Goal: Information Seeking & Learning: Find specific fact

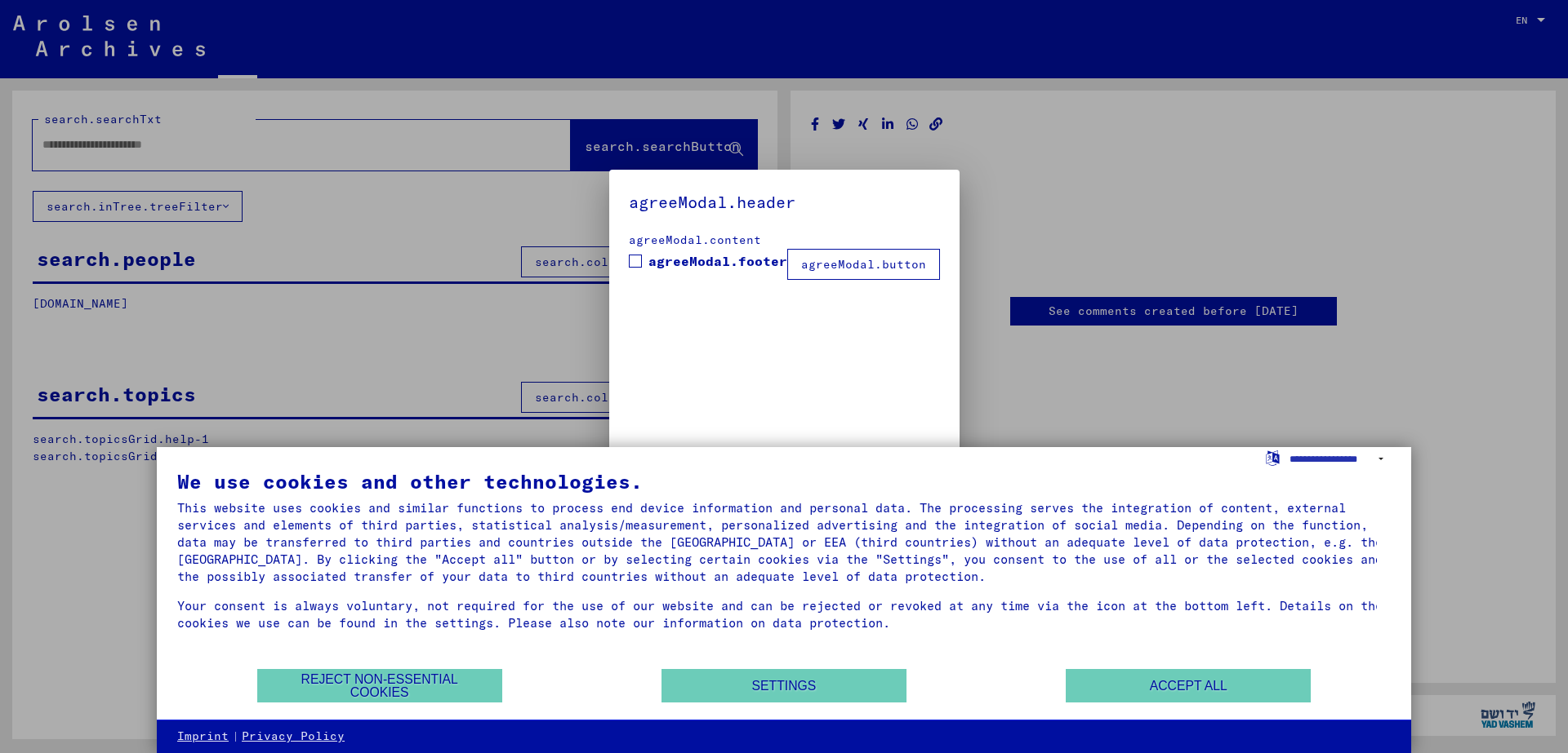
type input "********"
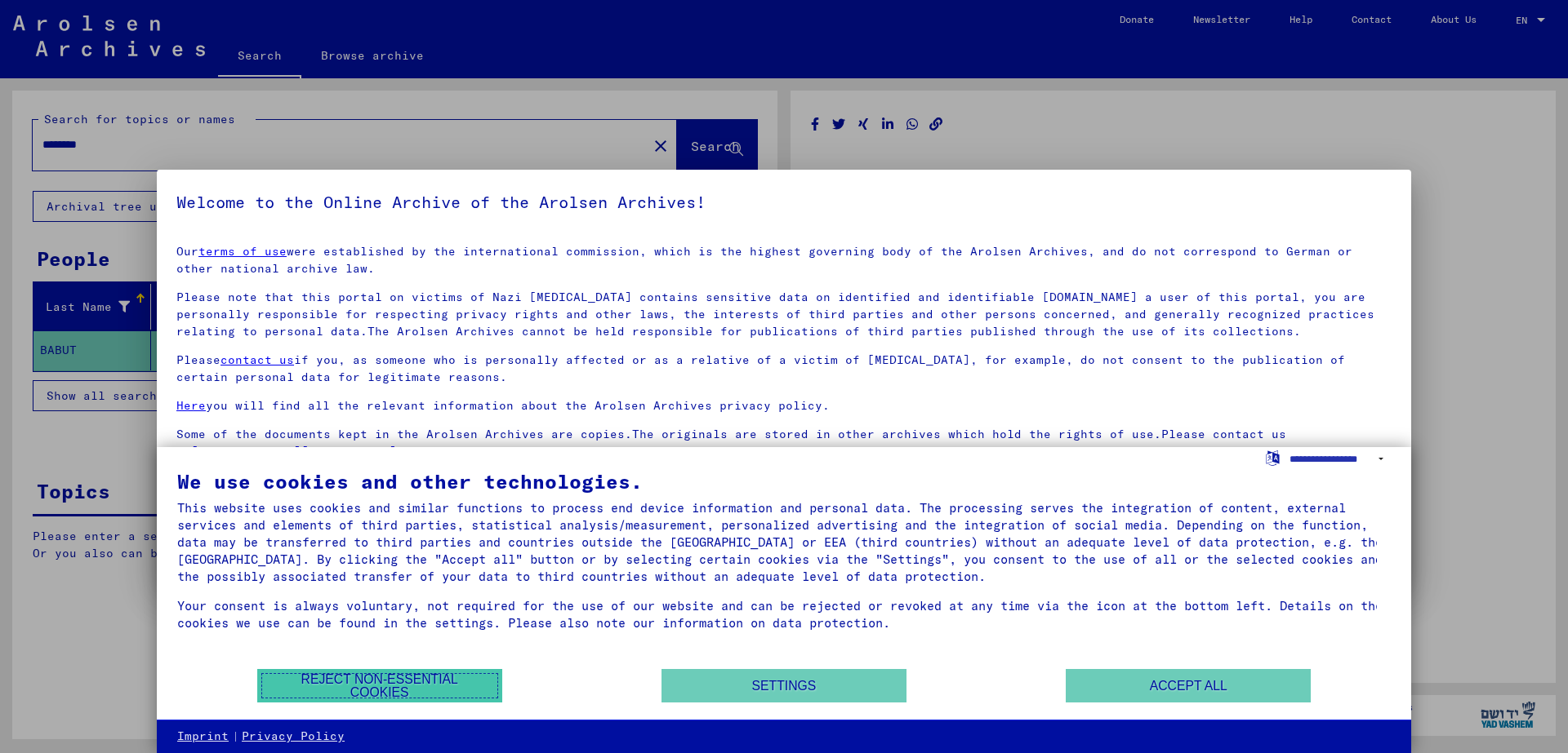
click at [390, 683] on button "Reject non-essential cookies" at bounding box center [380, 686] width 245 height 33
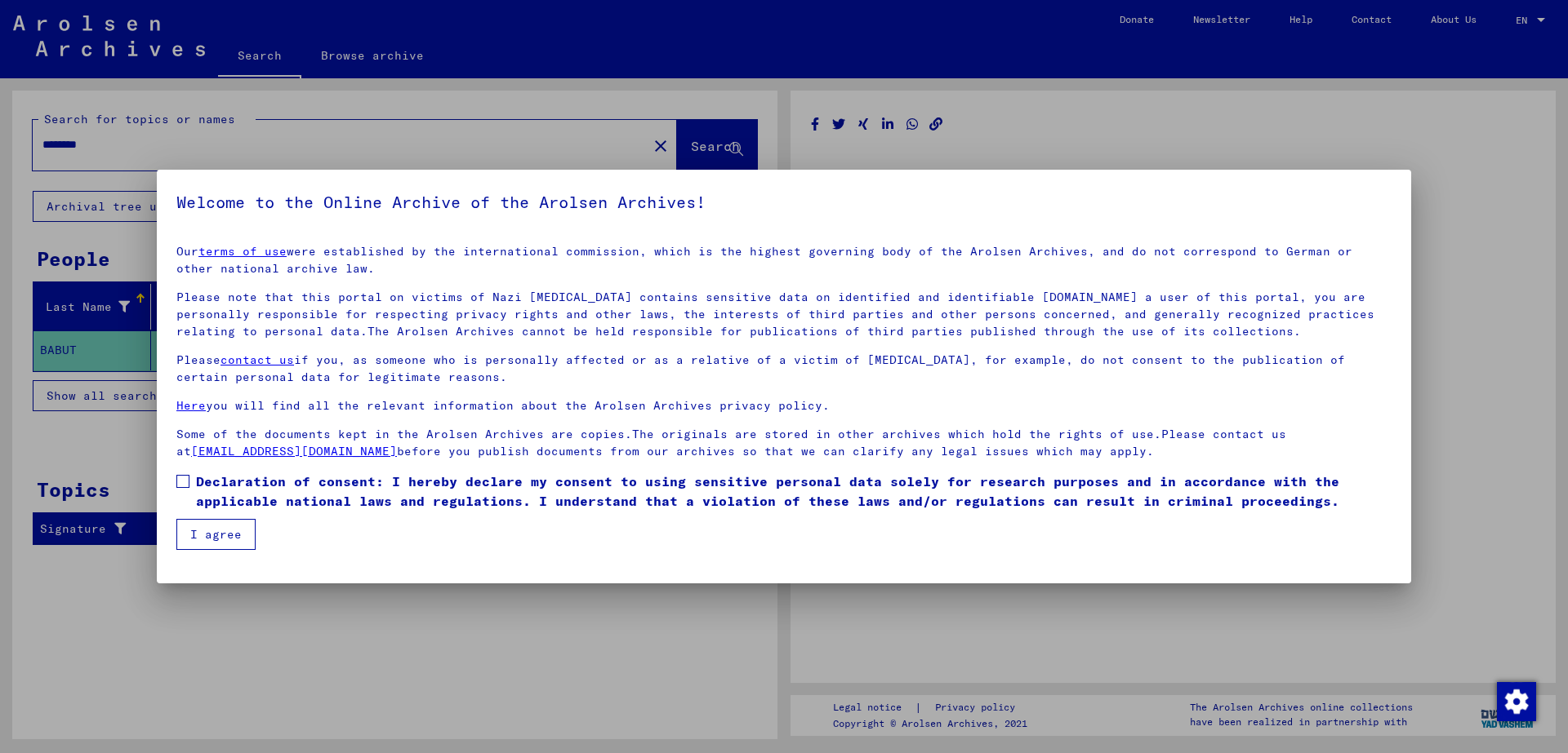
click at [201, 539] on button "I agree" at bounding box center [215, 533] width 79 height 31
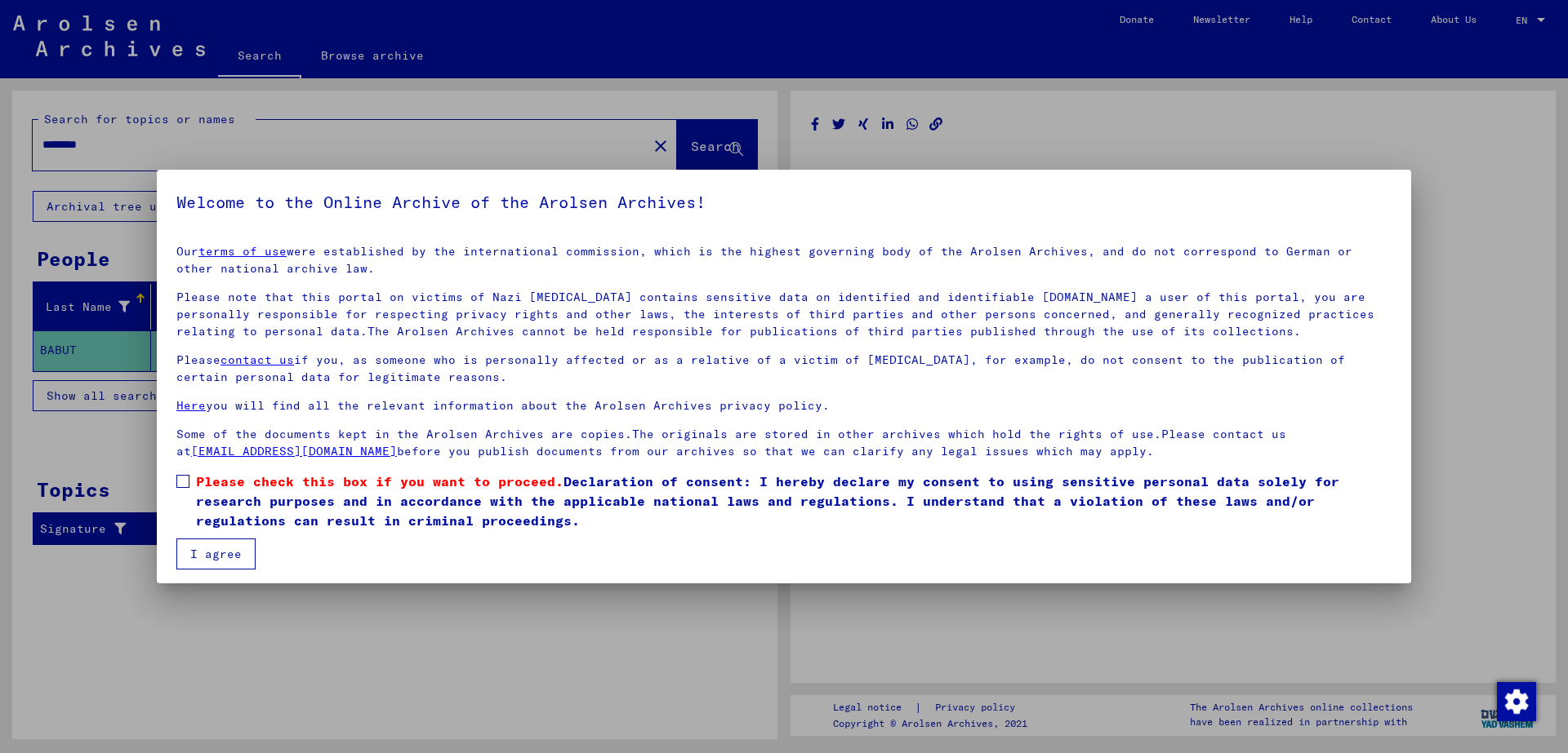
click at [223, 558] on button "I agree" at bounding box center [215, 554] width 79 height 31
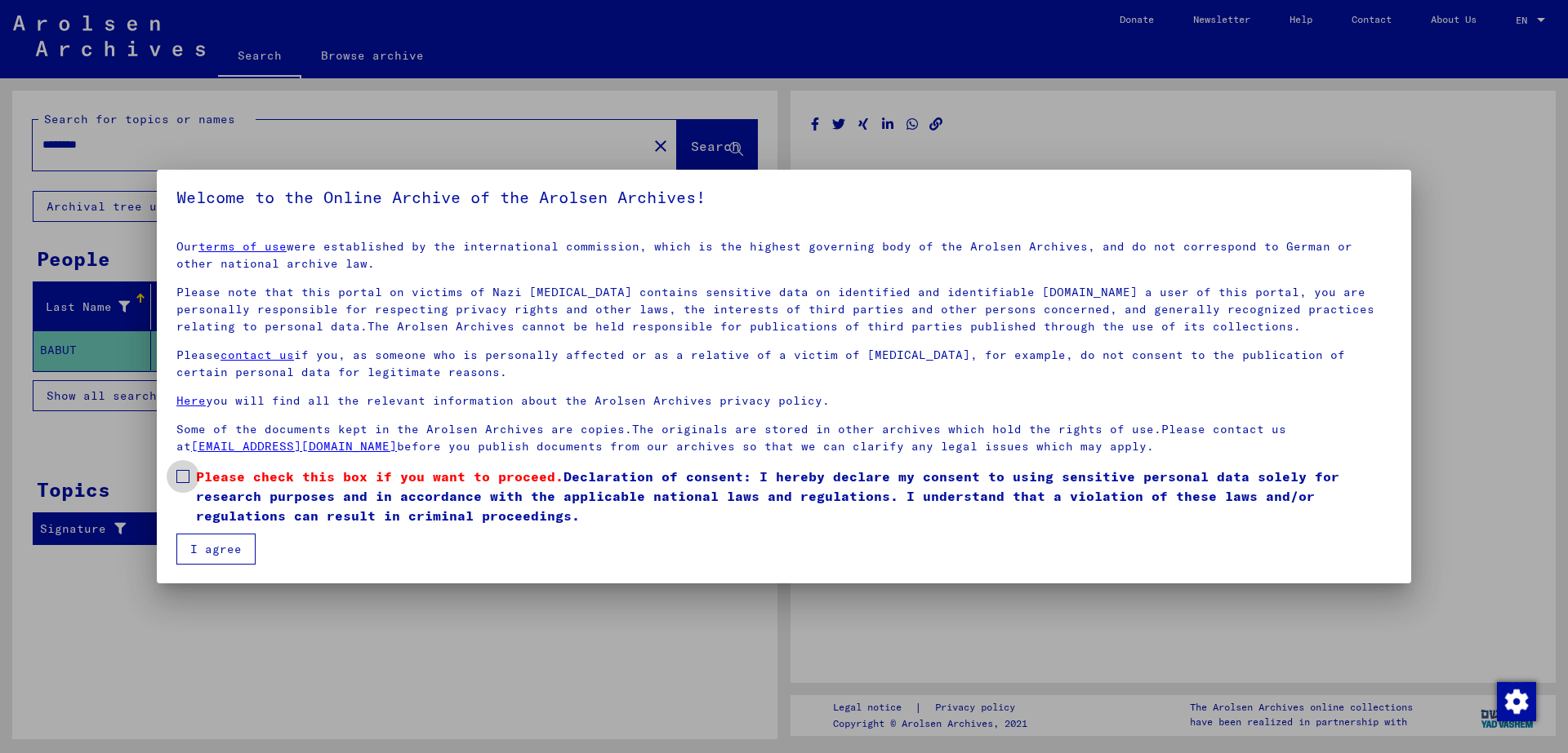
click at [183, 479] on span at bounding box center [183, 477] width 13 height 13
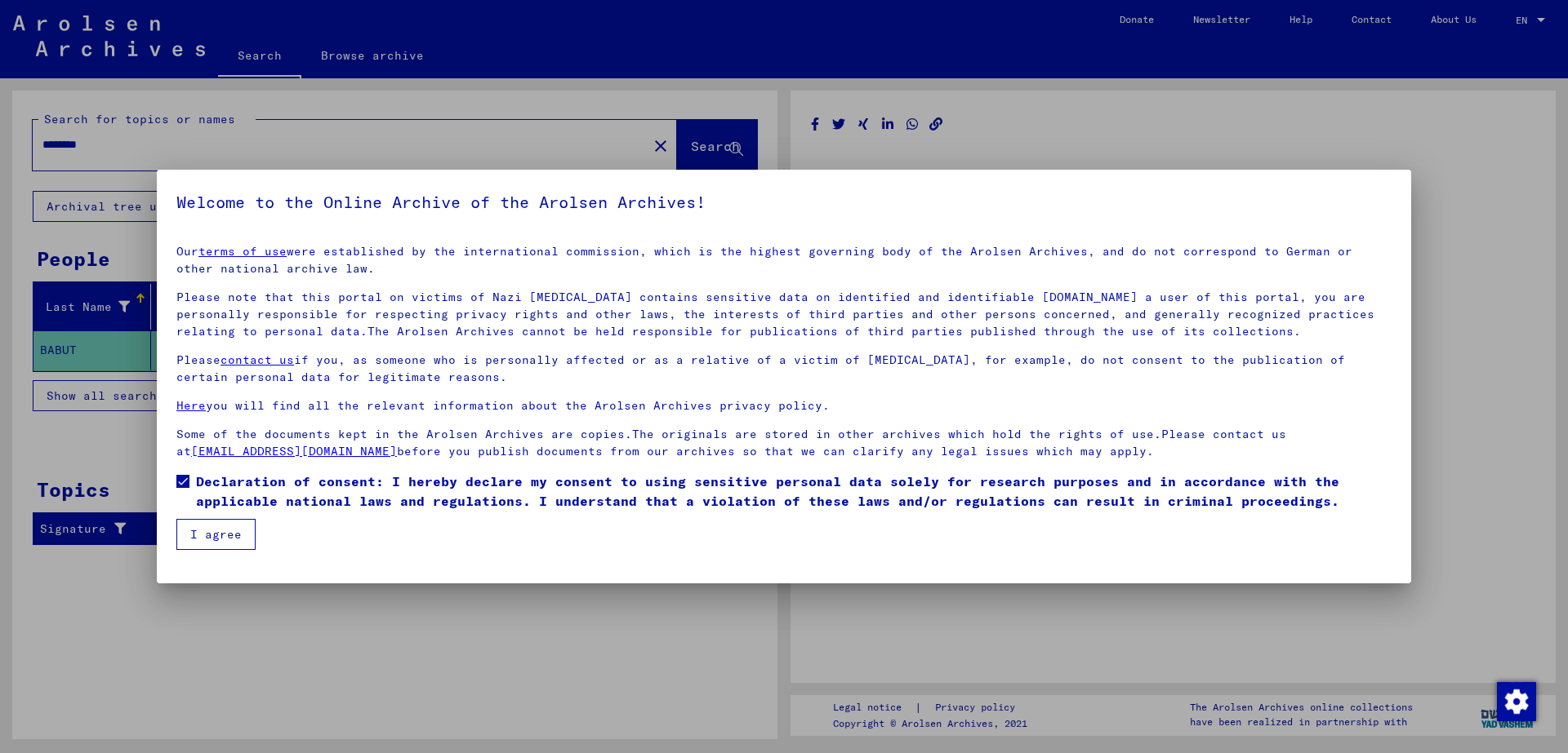
click at [216, 534] on button "I agree" at bounding box center [215, 533] width 79 height 31
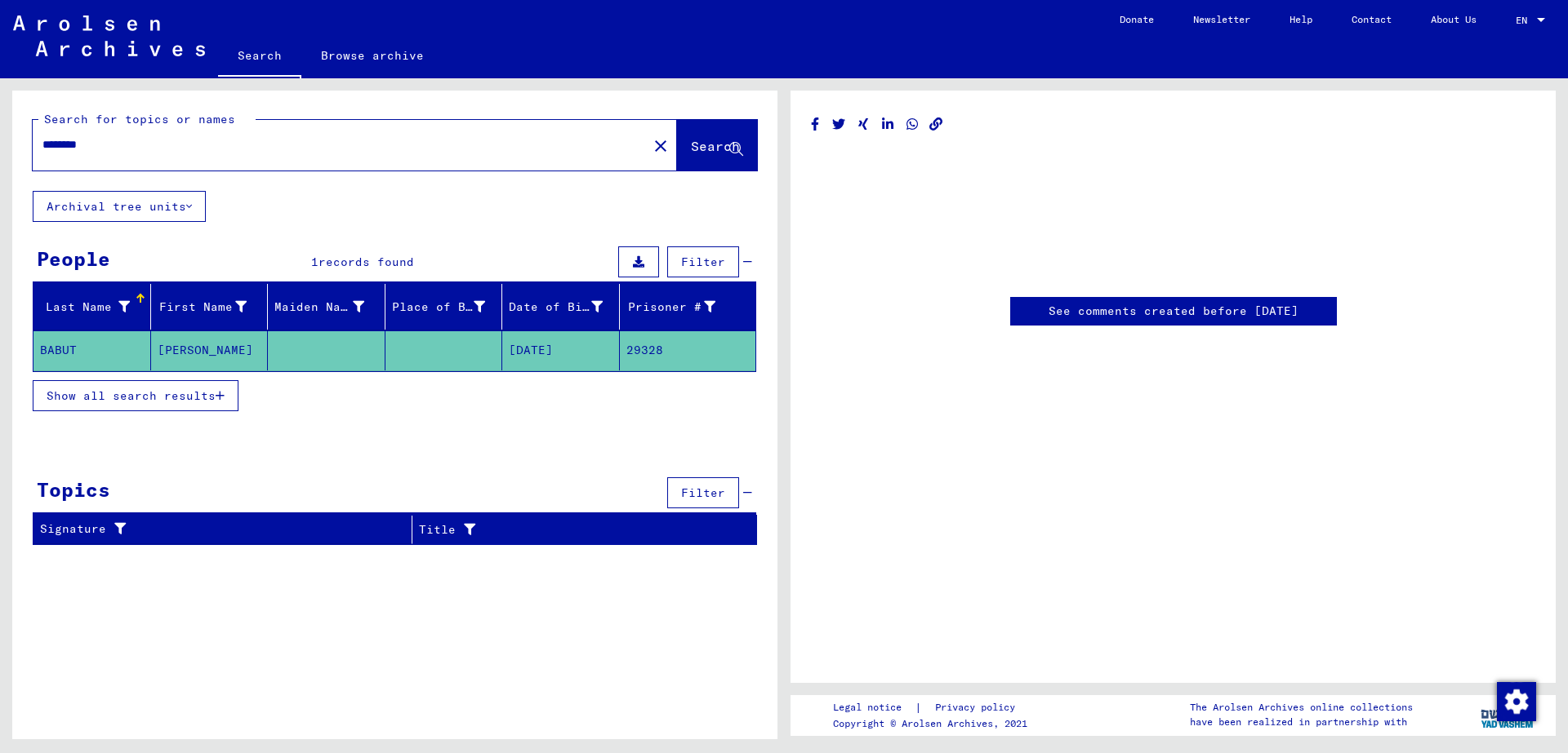
click at [548, 350] on mat-cell "[DATE]" at bounding box center [561, 350] width 118 height 40
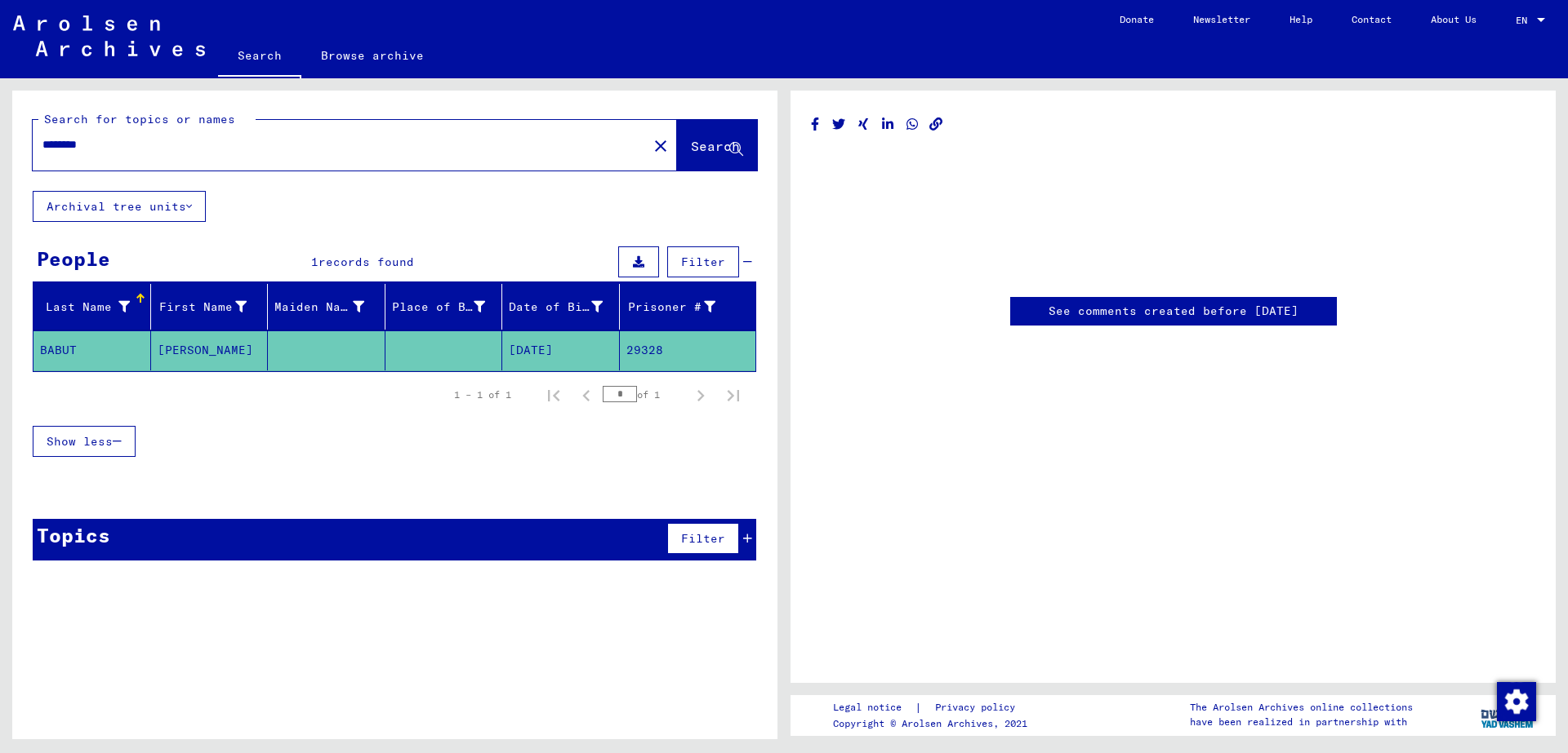
click at [548, 350] on mat-cell "[DATE]" at bounding box center [561, 350] width 118 height 40
click at [642, 352] on mat-cell "29328" at bounding box center [688, 350] width 136 height 40
click at [77, 439] on span "Show less" at bounding box center [79, 442] width 66 height 15
